Goal: Transaction & Acquisition: Purchase product/service

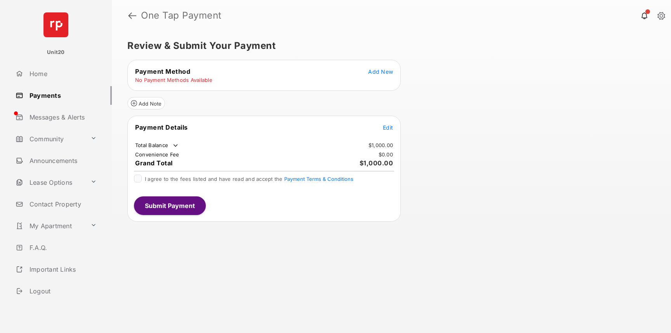
click at [378, 75] on button "Add New" at bounding box center [380, 72] width 25 height 8
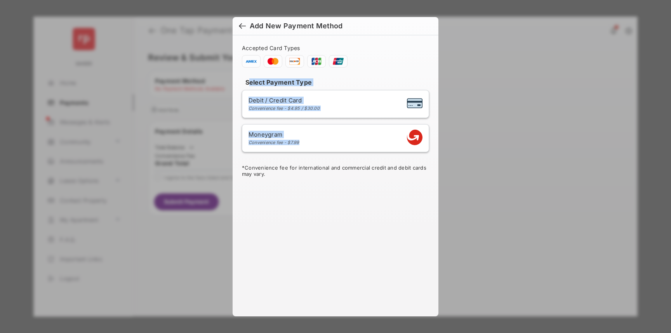
drag, startPoint x: 247, startPoint y: 82, endPoint x: 317, endPoint y: 141, distance: 91.5
click at [317, 141] on div "Select Payment Type Debit / Credit Card Convenience fee - $4.95 / $30.00 Moneyg…" at bounding box center [335, 121] width 187 height 86
click at [344, 198] on div "Accepted Card Types Select Payment Type Debit / Credit Card Convenience fee - $…" at bounding box center [336, 171] width 206 height 272
click at [246, 26] on div at bounding box center [242, 27] width 7 height 9
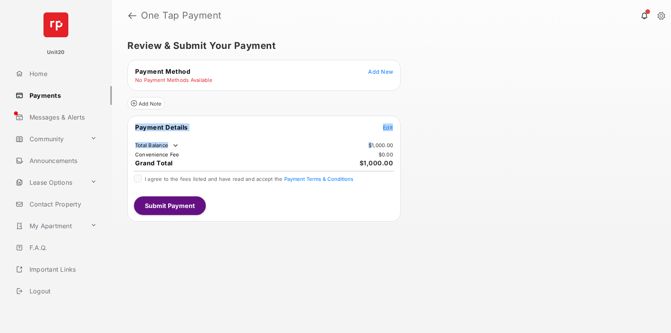
drag, startPoint x: 371, startPoint y: 147, endPoint x: 435, endPoint y: 146, distance: 63.7
click at [435, 146] on div "Review & Submit Your Payment Payment Method Add New No Payment Methods Availabl…" at bounding box center [391, 182] width 559 height 302
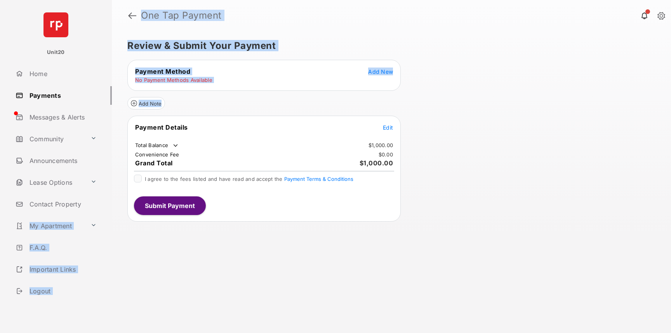
drag, startPoint x: 433, startPoint y: 148, endPoint x: -229, endPoint y: 227, distance: 666.3
click at [0, 227] on html "Unit20 Home Payments Messages & Alerts Community Announcements Lease Options Co…" at bounding box center [335, 166] width 671 height 333
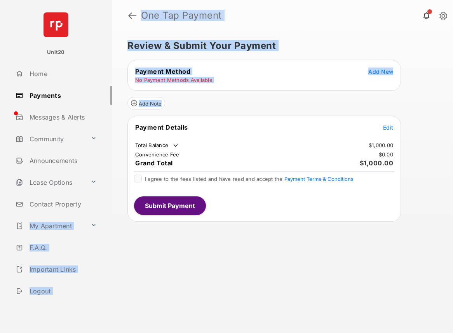
click at [379, 74] on span "Add New" at bounding box center [380, 71] width 25 height 7
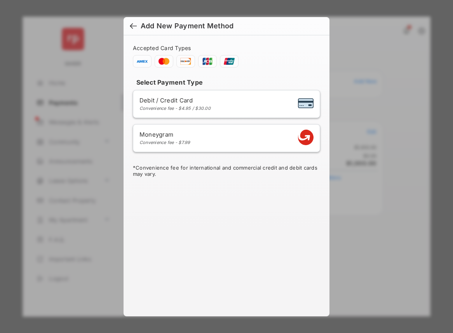
click at [129, 24] on h6 "Add New Payment Method" at bounding box center [227, 26] width 206 height 18
click at [132, 26] on div at bounding box center [133, 27] width 7 height 9
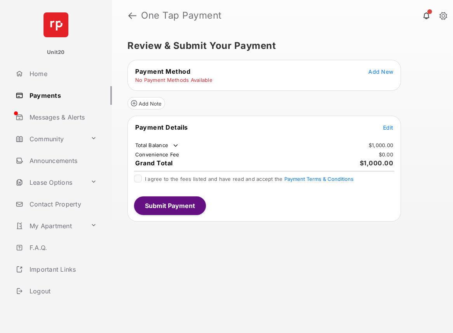
click at [392, 127] on span "Edit" at bounding box center [388, 127] width 10 height 7
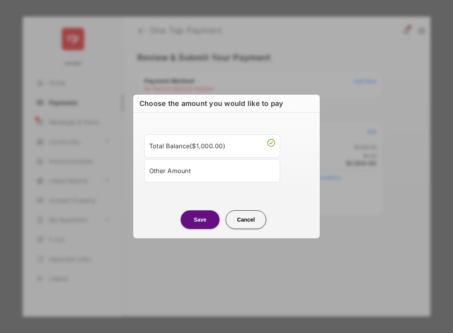
click at [167, 179] on li "Other Amount" at bounding box center [212, 170] width 136 height 23
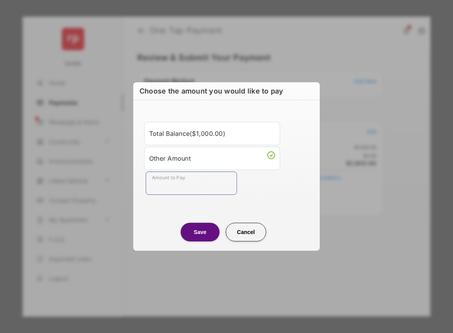
click at [169, 189] on input "Amount to Pay" at bounding box center [191, 183] width 91 height 23
type input "****"
click at [199, 233] on button "Save" at bounding box center [200, 232] width 39 height 19
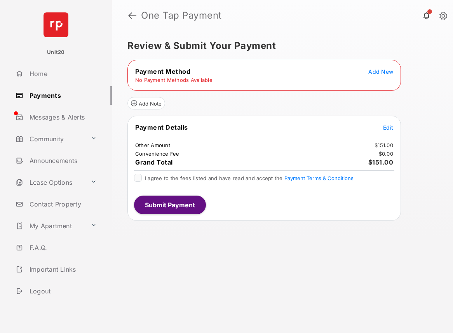
click at [376, 75] on td "Add New" at bounding box center [381, 71] width 26 height 9
click at [376, 73] on span "Add New" at bounding box center [380, 71] width 25 height 7
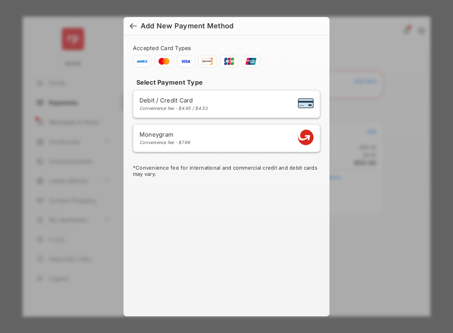
click at [139, 27] on span "Add New Payment Method" at bounding box center [226, 26] width 193 height 9
click at [135, 26] on div at bounding box center [133, 27] width 7 height 9
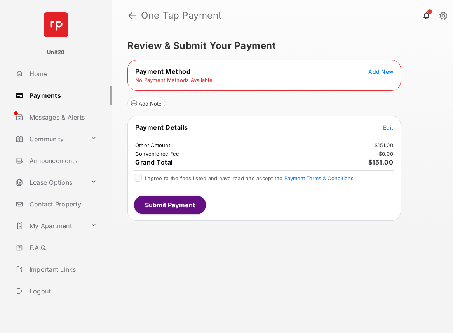
click at [394, 125] on tr "Payment Details Edit" at bounding box center [264, 132] width 271 height 18
click at [386, 129] on span "Edit" at bounding box center [388, 127] width 10 height 7
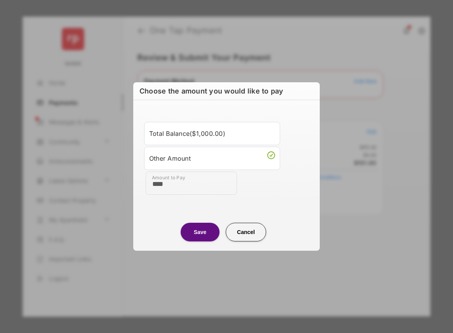
click at [189, 182] on input "****" at bounding box center [191, 183] width 91 height 23
type input "**"
type input "****"
click at [196, 229] on button "Save" at bounding box center [200, 232] width 39 height 19
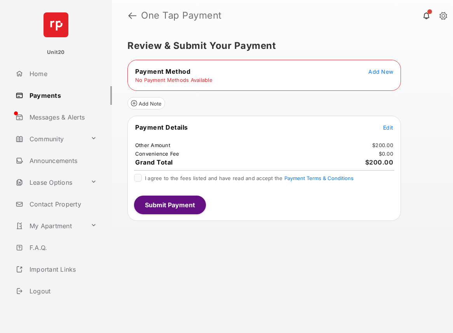
click at [389, 66] on table "Payment Method Add New No Payment Methods Available" at bounding box center [264, 75] width 273 height 18
click at [389, 71] on span "Add New" at bounding box center [380, 71] width 25 height 7
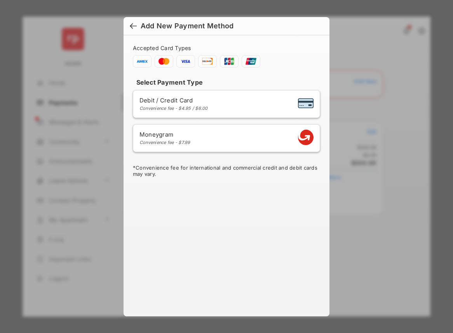
click at [225, 110] on div "Debit / Credit Card Convenience fee - $4.95 / $6.00" at bounding box center [226, 104] width 174 height 15
select select "**"
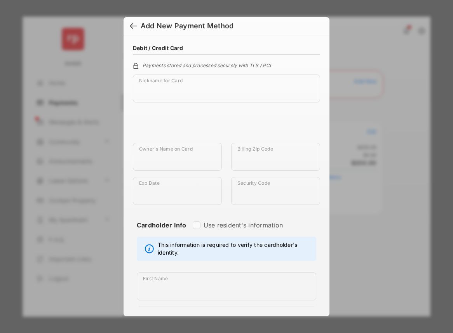
click at [135, 25] on div at bounding box center [133, 27] width 7 height 9
